Goal: Information Seeking & Learning: Learn about a topic

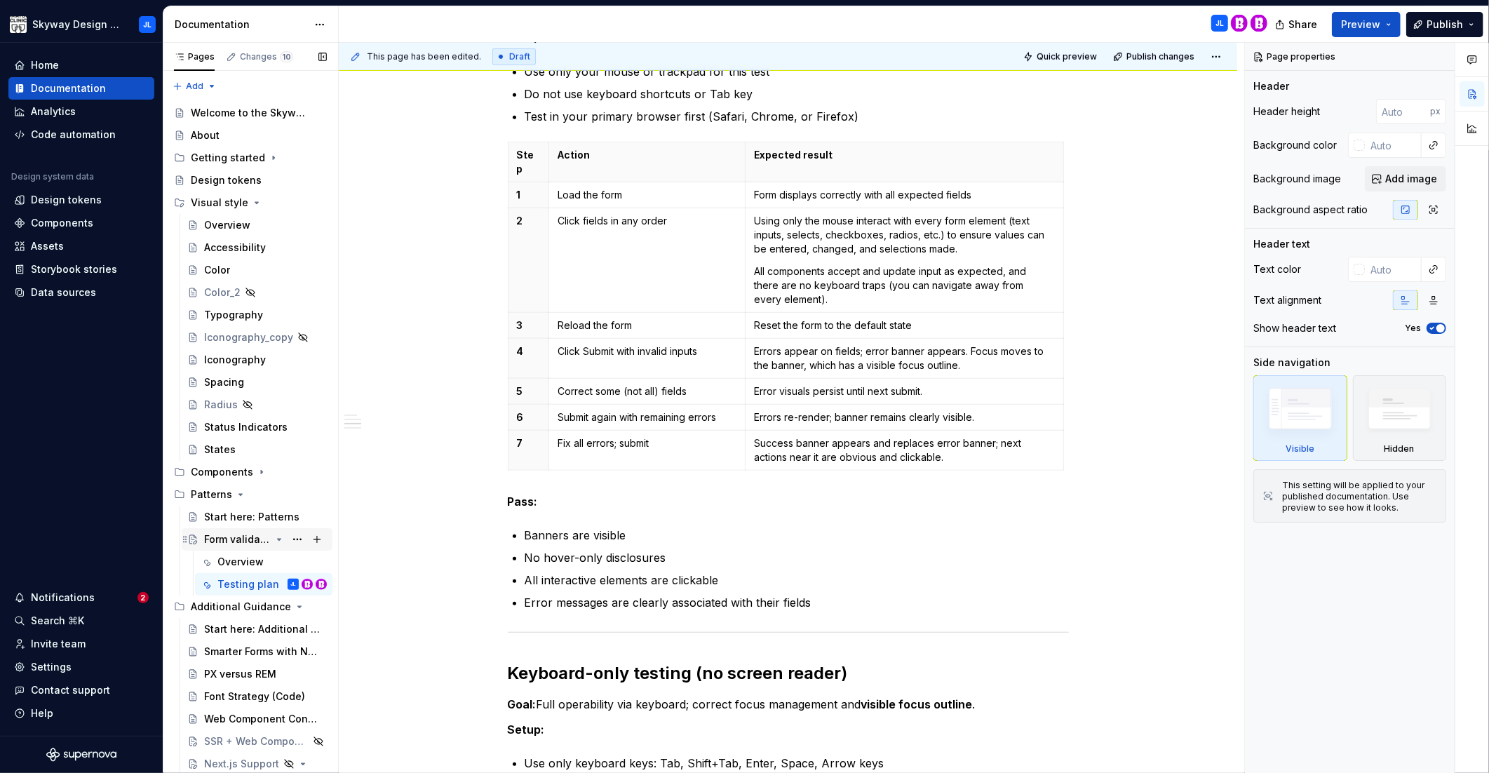
scroll to position [156, 0]
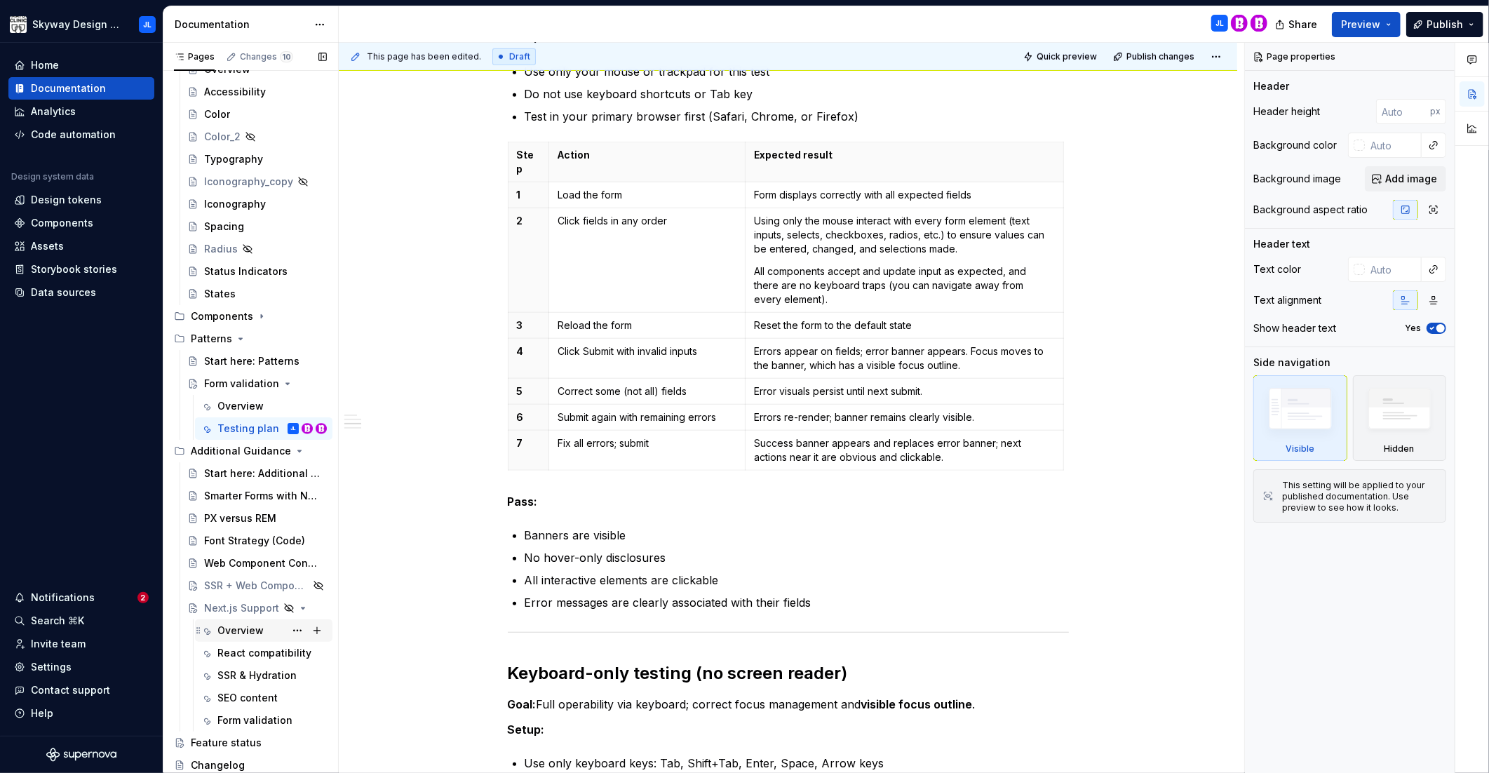
click at [243, 633] on div "Overview" at bounding box center [240, 631] width 46 height 14
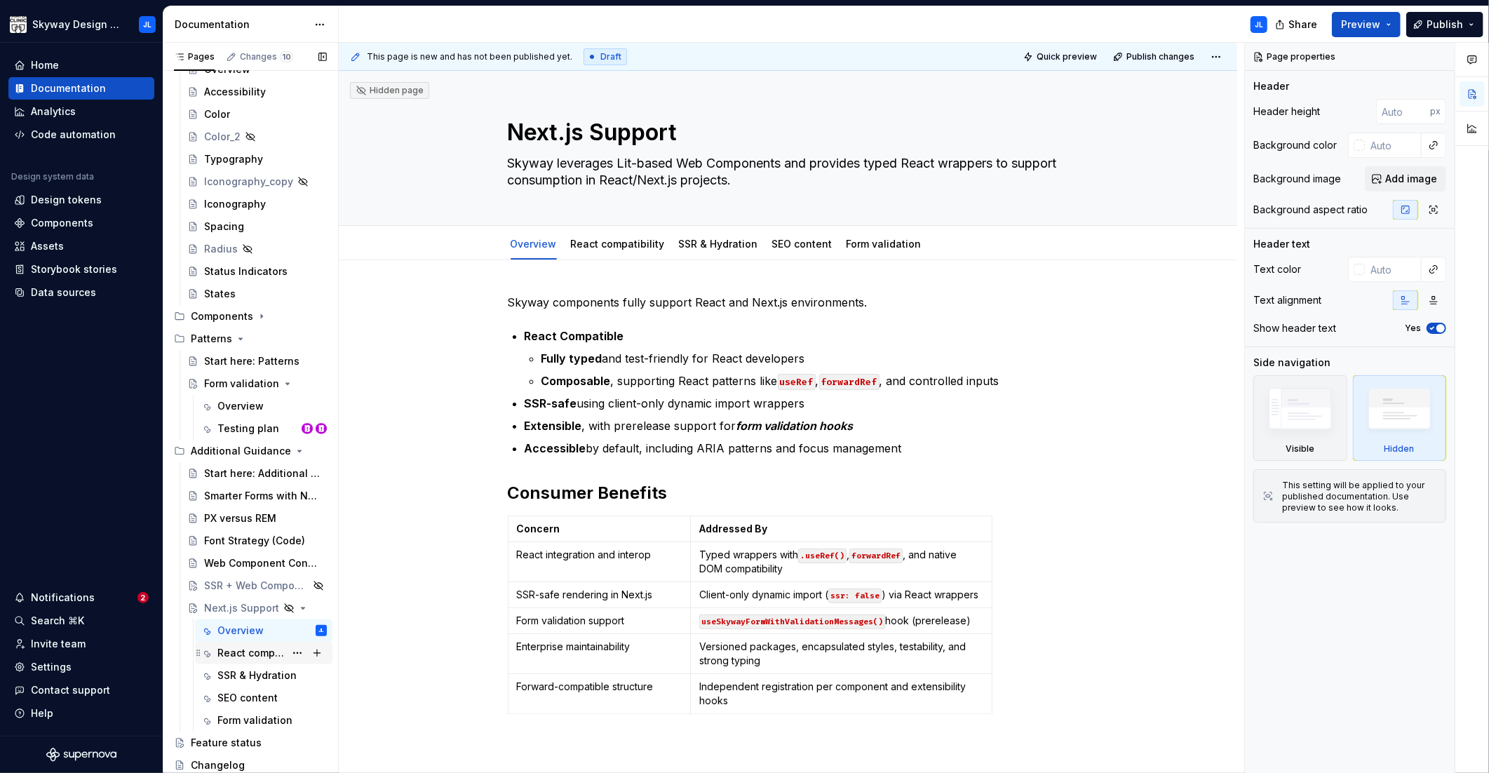
click at [257, 656] on div "React compatibility" at bounding box center [250, 653] width 67 height 14
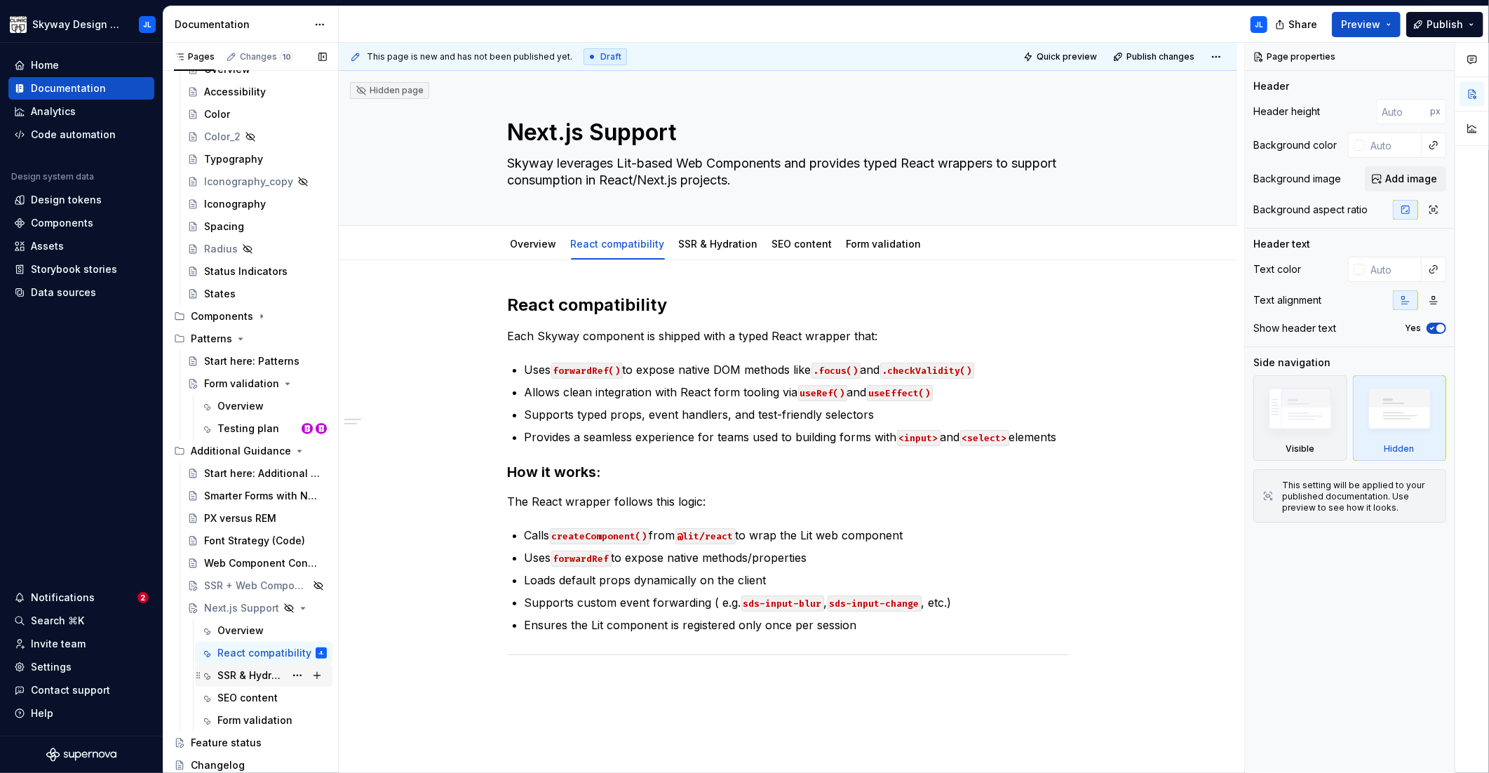
click at [240, 677] on div "SSR & Hydration" at bounding box center [250, 675] width 67 height 14
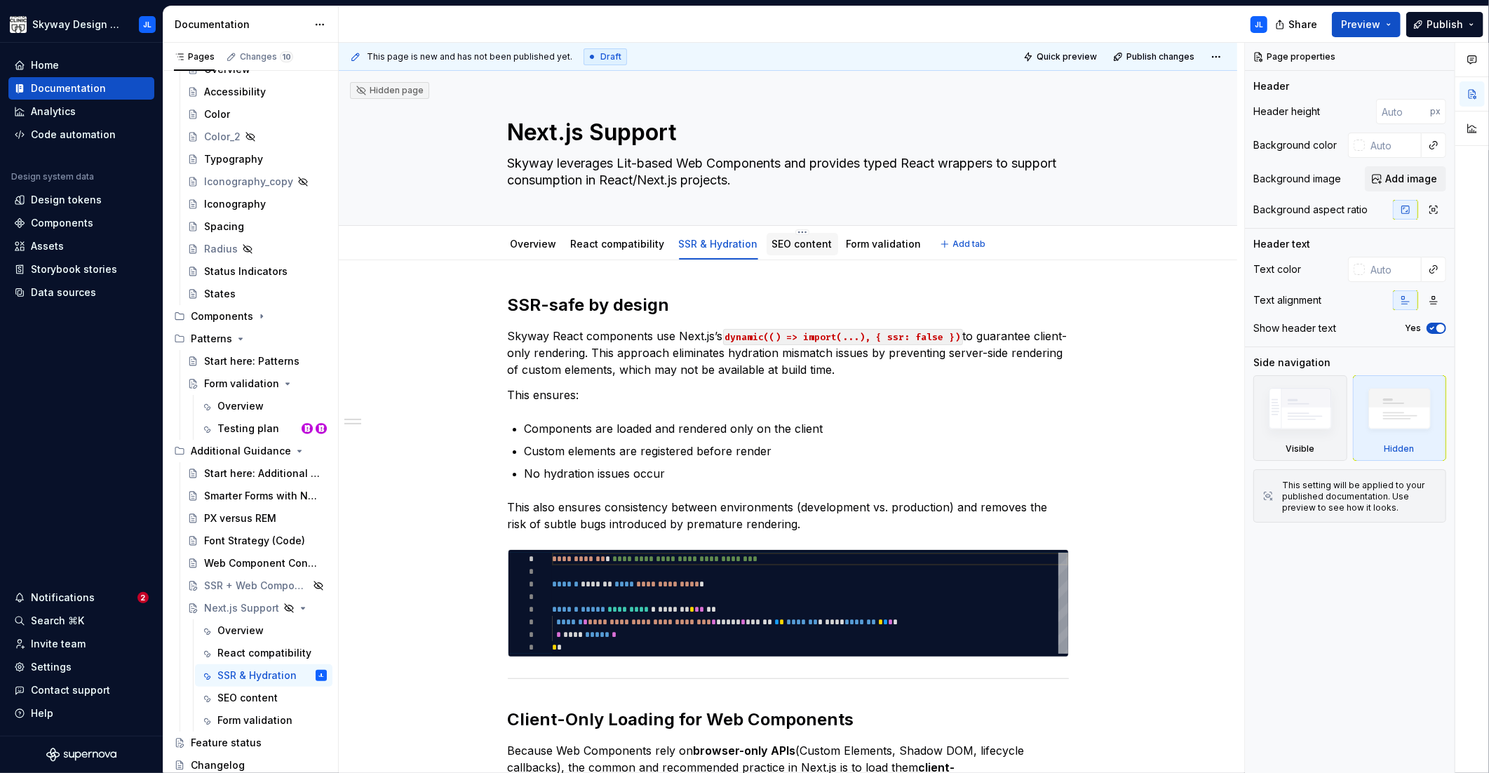
click at [795, 242] on link "SEO content" at bounding box center [802, 244] width 60 height 12
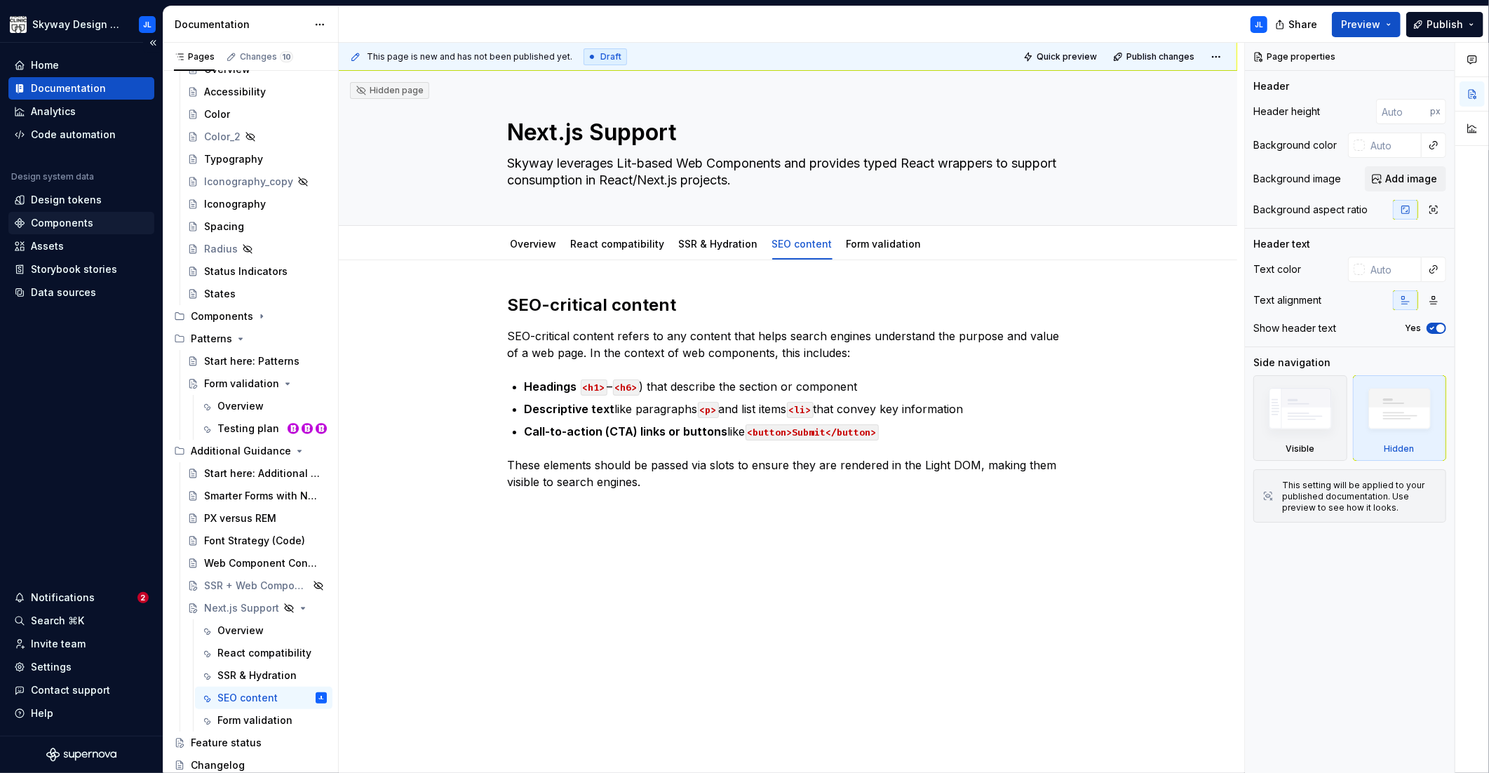
type textarea "*"
